Goal: Find specific page/section: Find specific page/section

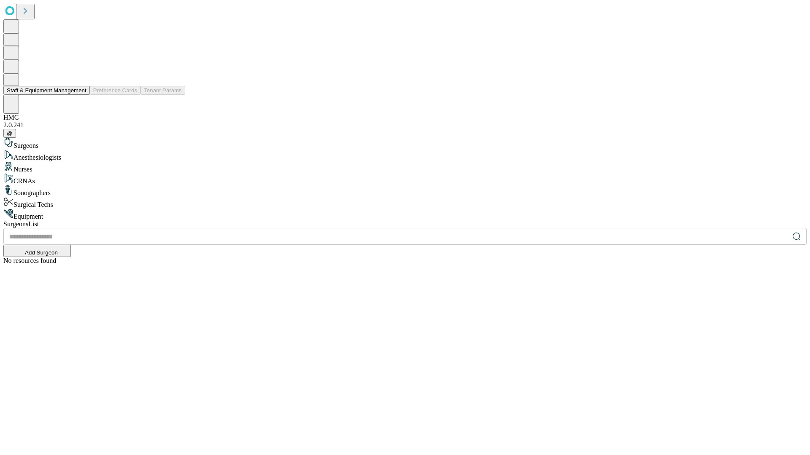
click at [81, 95] on button "Staff & Equipment Management" at bounding box center [46, 90] width 86 height 9
